Goal: Entertainment & Leisure: Consume media (video, audio)

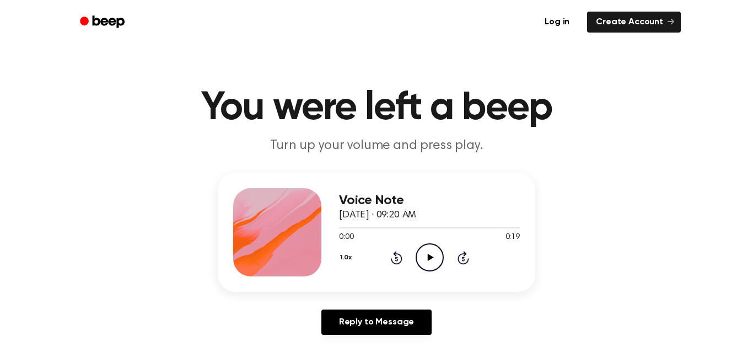
click at [437, 245] on icon "Play Audio" at bounding box center [430, 257] width 28 height 28
click at [432, 265] on icon "Play Audio" at bounding box center [430, 257] width 28 height 28
click at [416, 262] on icon "Play Audio" at bounding box center [430, 257] width 28 height 28
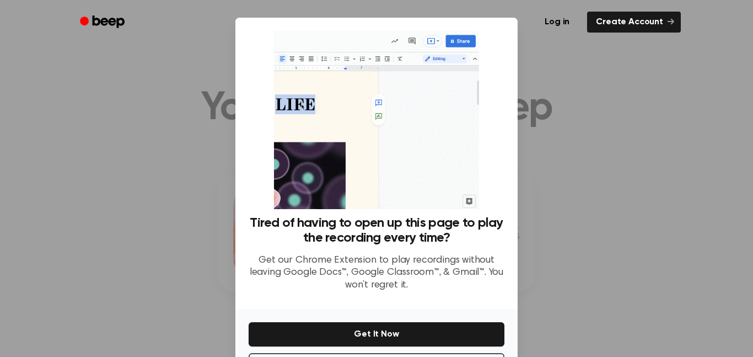
click at [533, 277] on div at bounding box center [376, 178] width 753 height 357
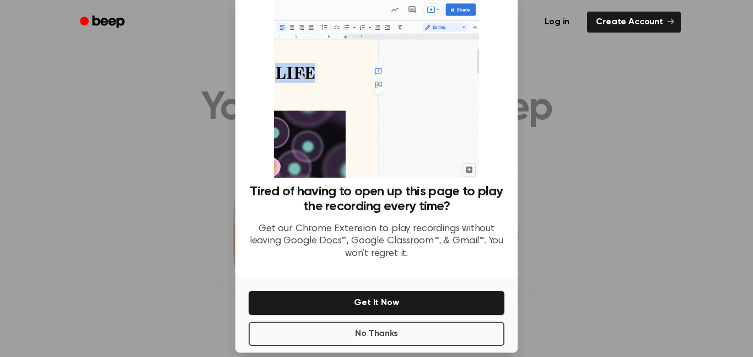
scroll to position [45, 0]
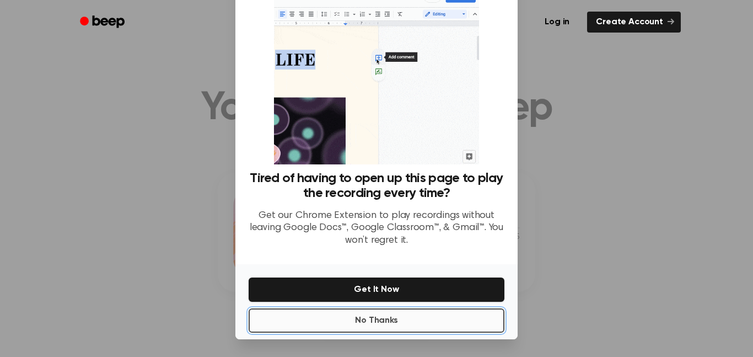
click at [457, 310] on button "No Thanks" at bounding box center [377, 320] width 256 height 24
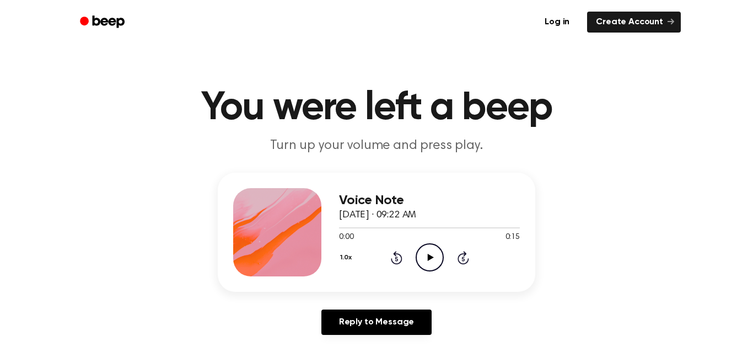
click at [433, 250] on icon "Play Audio" at bounding box center [430, 257] width 28 height 28
click at [432, 265] on icon "Play Audio" at bounding box center [430, 257] width 28 height 28
click at [441, 259] on icon "Play Audio" at bounding box center [430, 257] width 28 height 28
click at [431, 258] on icon at bounding box center [430, 257] width 6 height 7
click at [427, 254] on icon "Play Audio" at bounding box center [430, 257] width 28 height 28
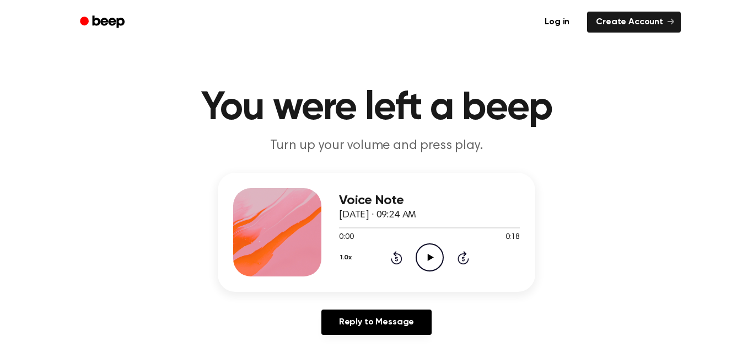
click at [433, 263] on icon "Play Audio" at bounding box center [430, 257] width 28 height 28
